Goal: Task Accomplishment & Management: Manage account settings

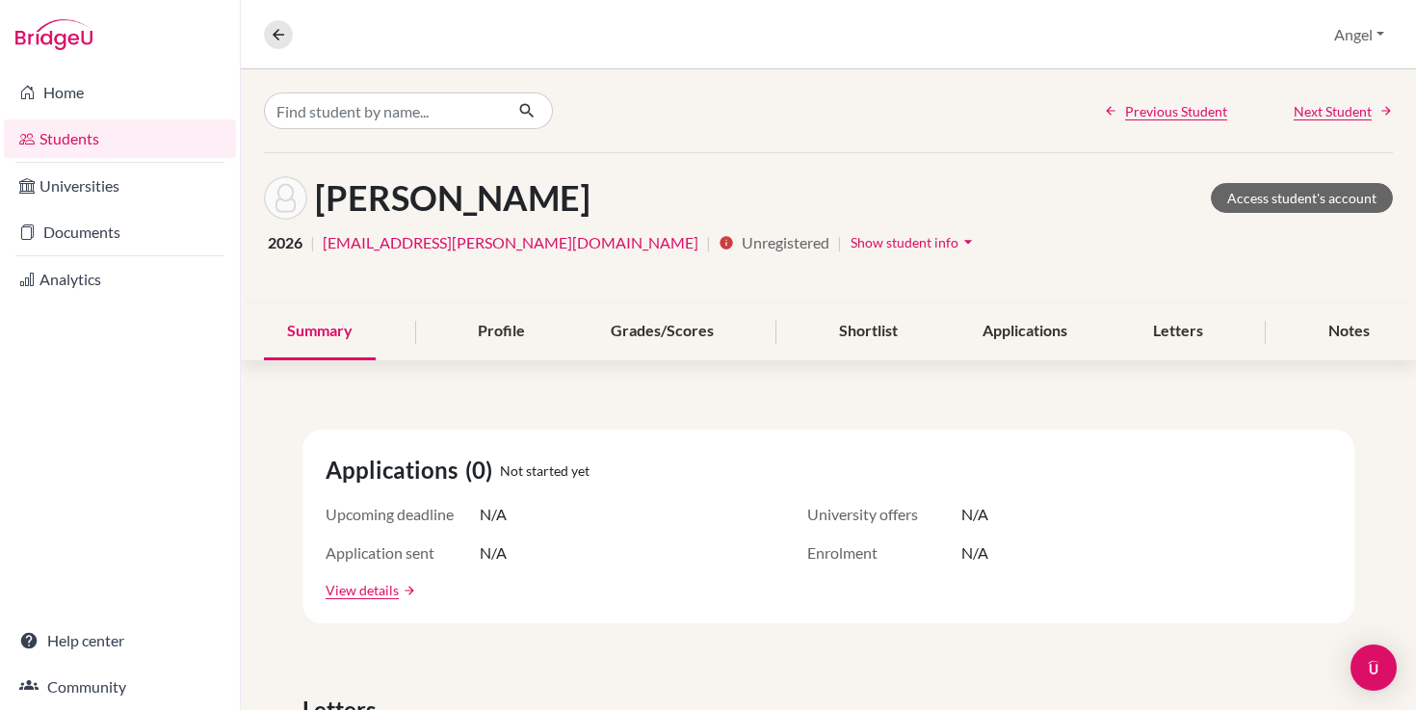
click at [958, 238] on icon "arrow_drop_down" at bounding box center [967, 241] width 19 height 19
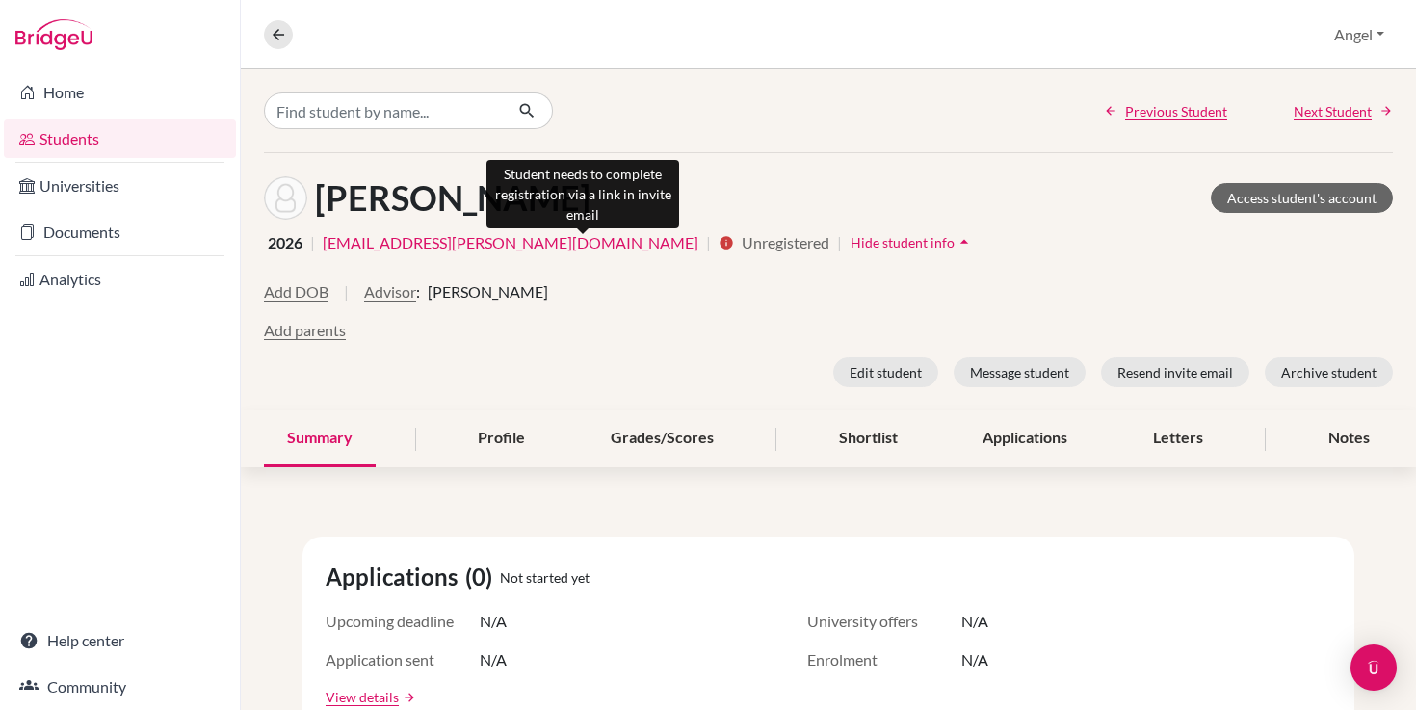
click at [719, 240] on icon "info" at bounding box center [726, 242] width 15 height 15
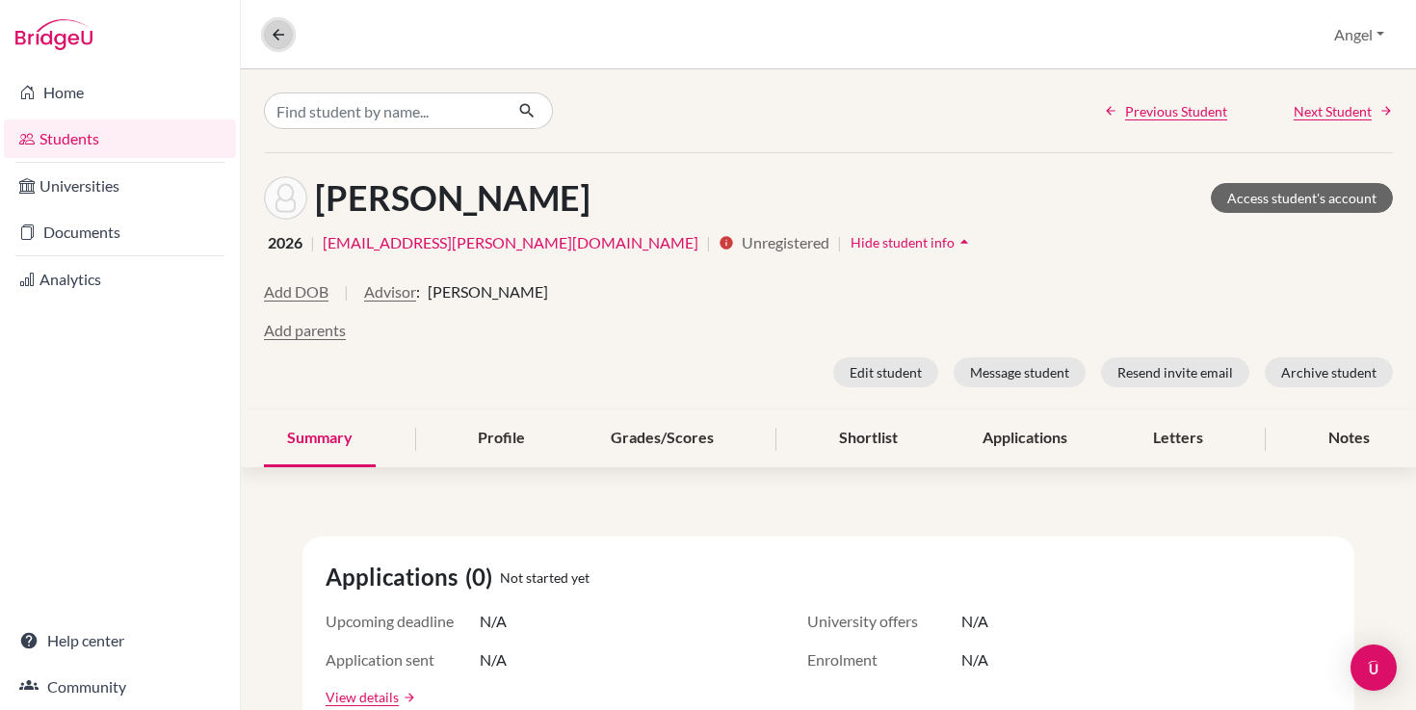
click at [275, 37] on icon at bounding box center [278, 34] width 17 height 17
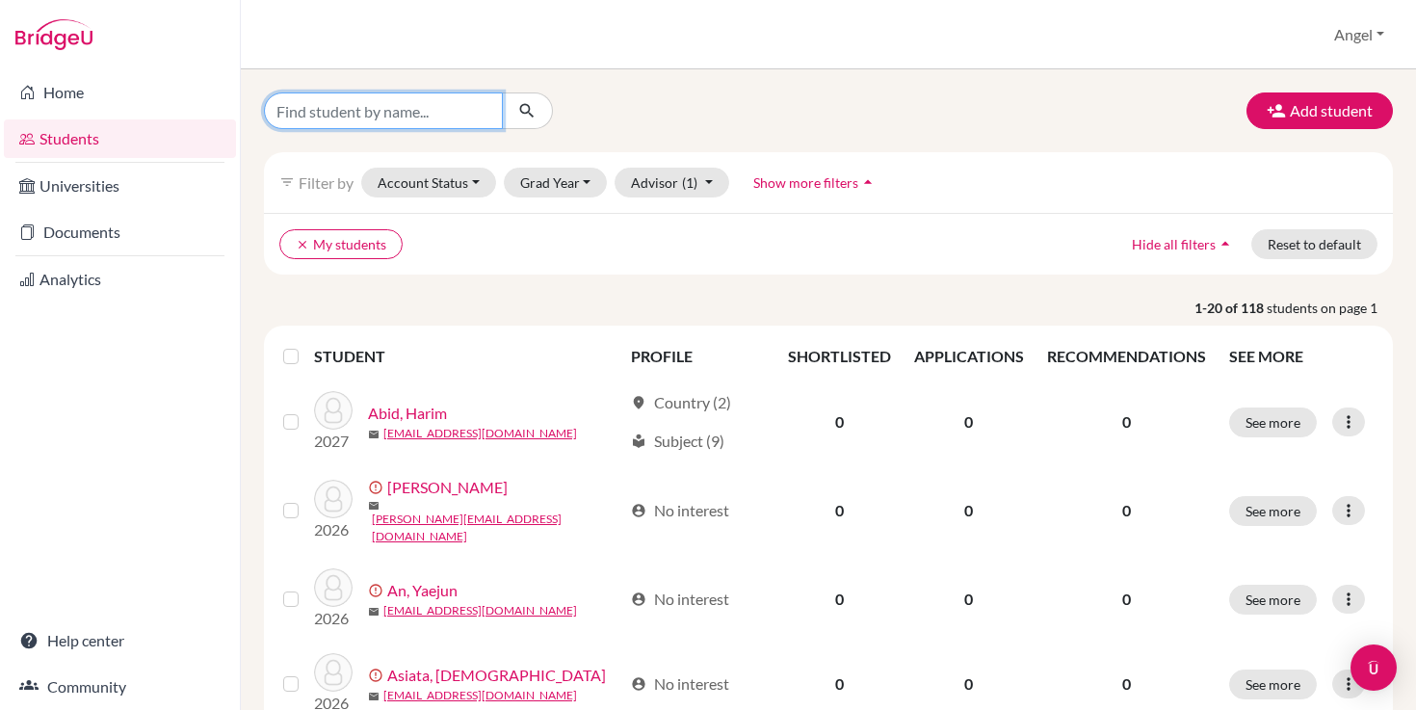
click at [384, 113] on input "Find student by name..." at bounding box center [383, 110] width 239 height 37
type input "Chashin"
click button "submit" at bounding box center [527, 110] width 51 height 37
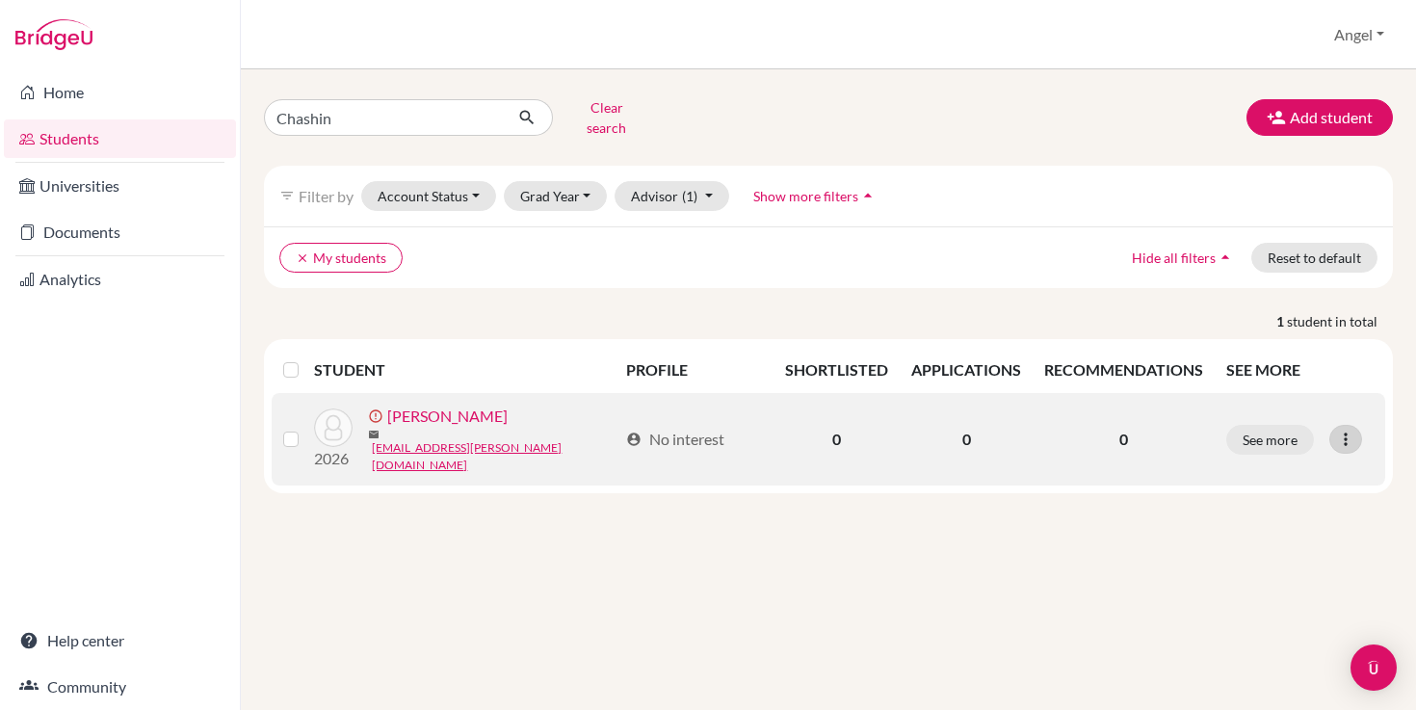
click at [1351, 430] on icon at bounding box center [1345, 439] width 19 height 19
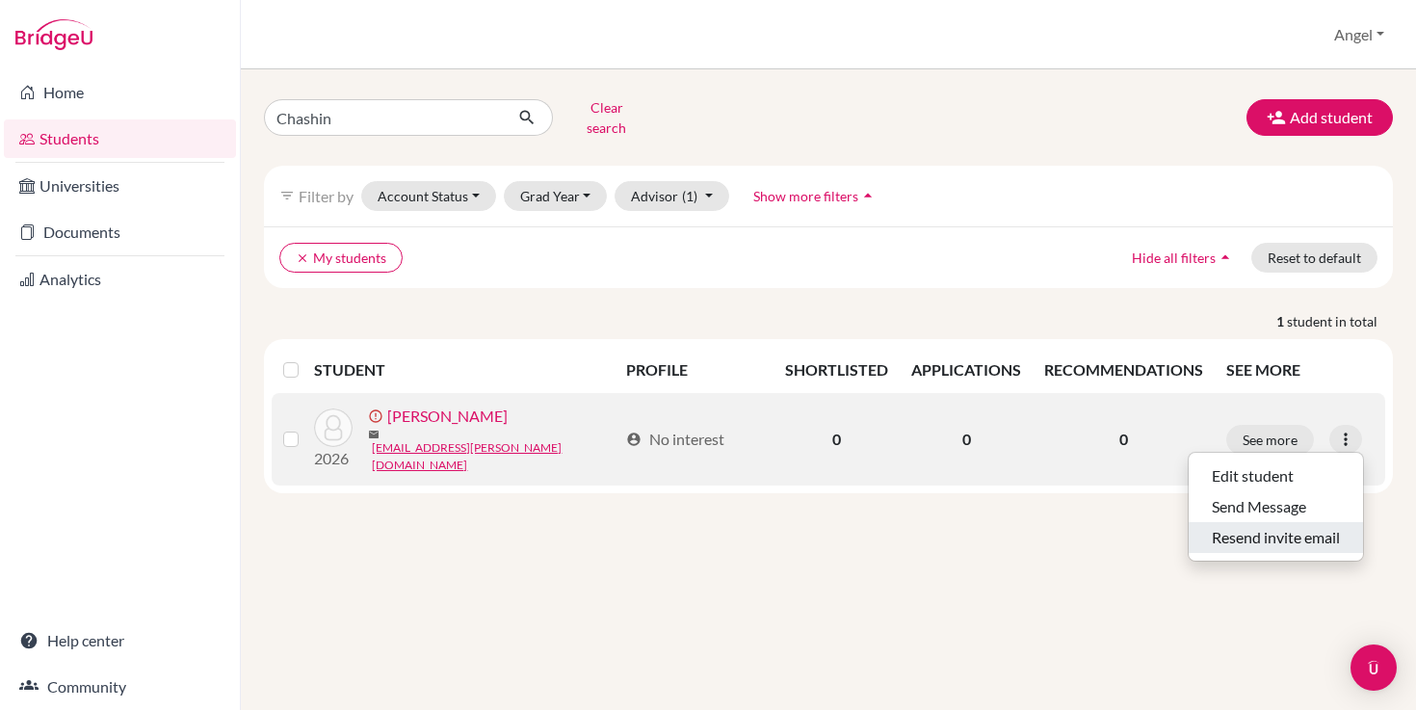
click at [1300, 522] on button "Resend invite email" at bounding box center [1276, 537] width 174 height 31
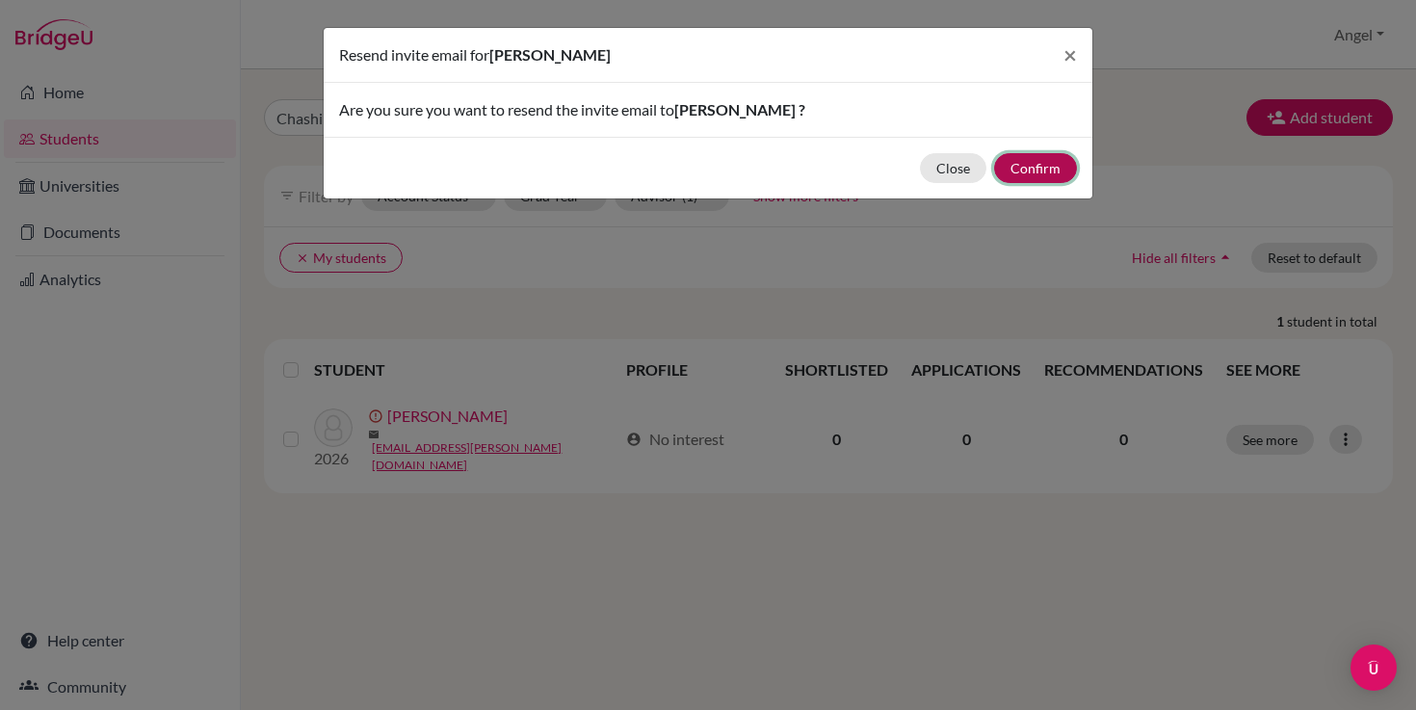
click at [1024, 163] on button "Confirm" at bounding box center [1035, 168] width 83 height 30
